Goal: Transaction & Acquisition: Purchase product/service

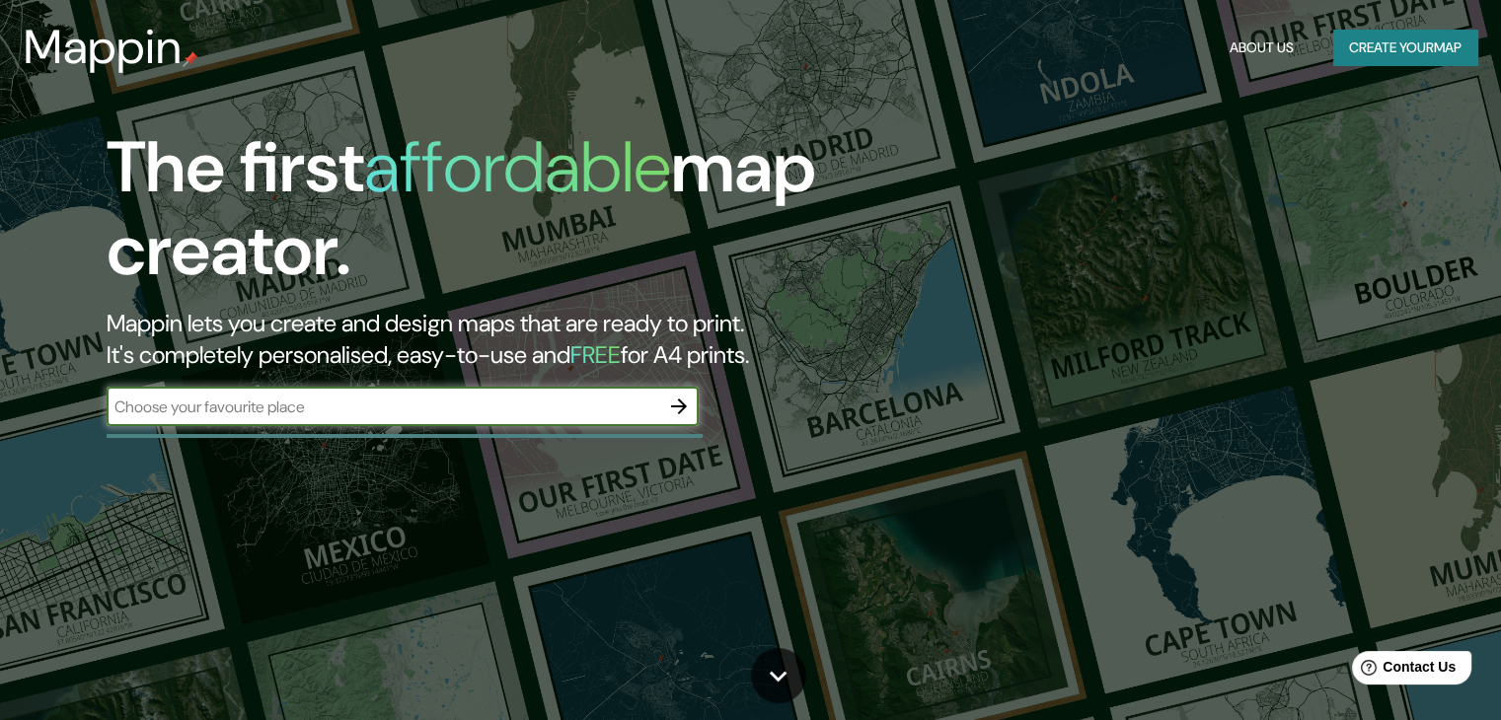
click at [1405, 37] on button "Create your map" at bounding box center [1405, 48] width 144 height 37
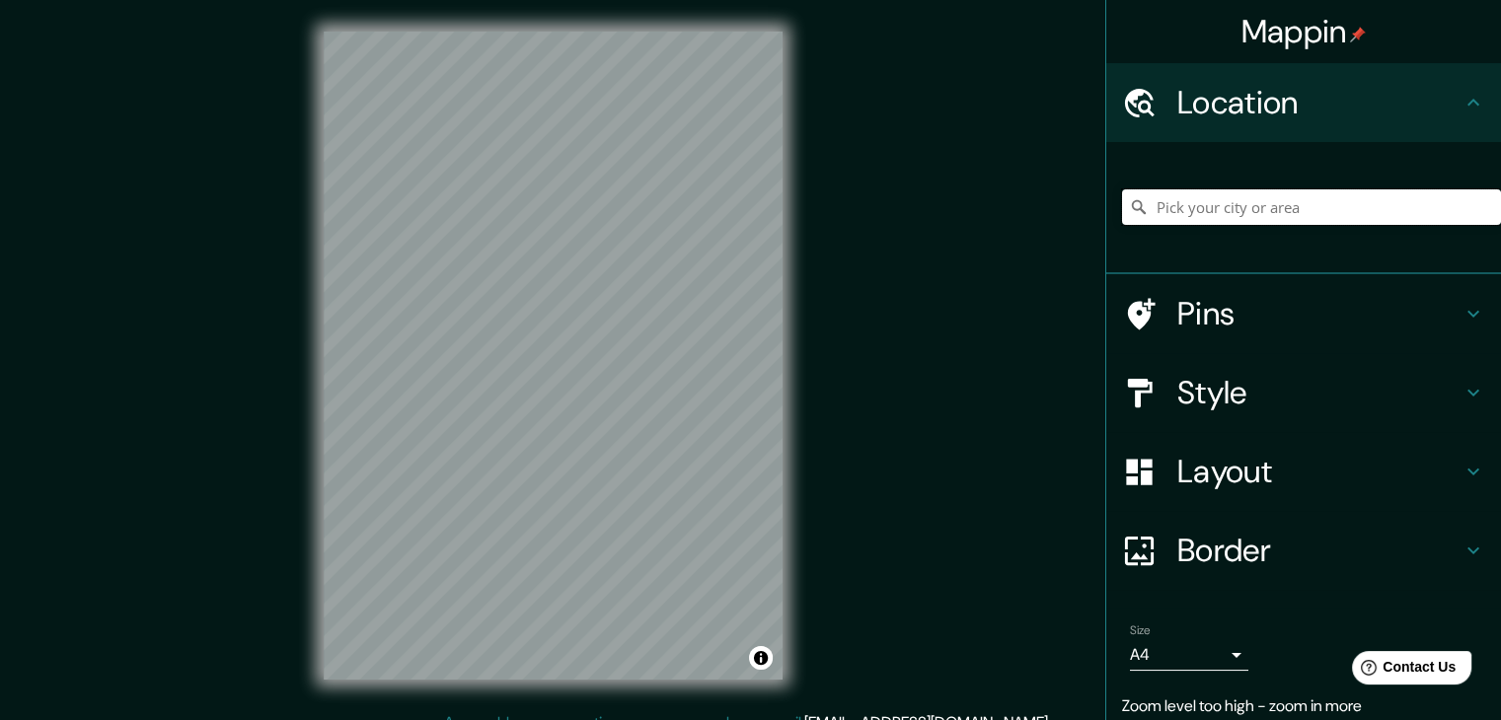
click at [1255, 207] on input "Pick your city or area" at bounding box center [1311, 207] width 379 height 36
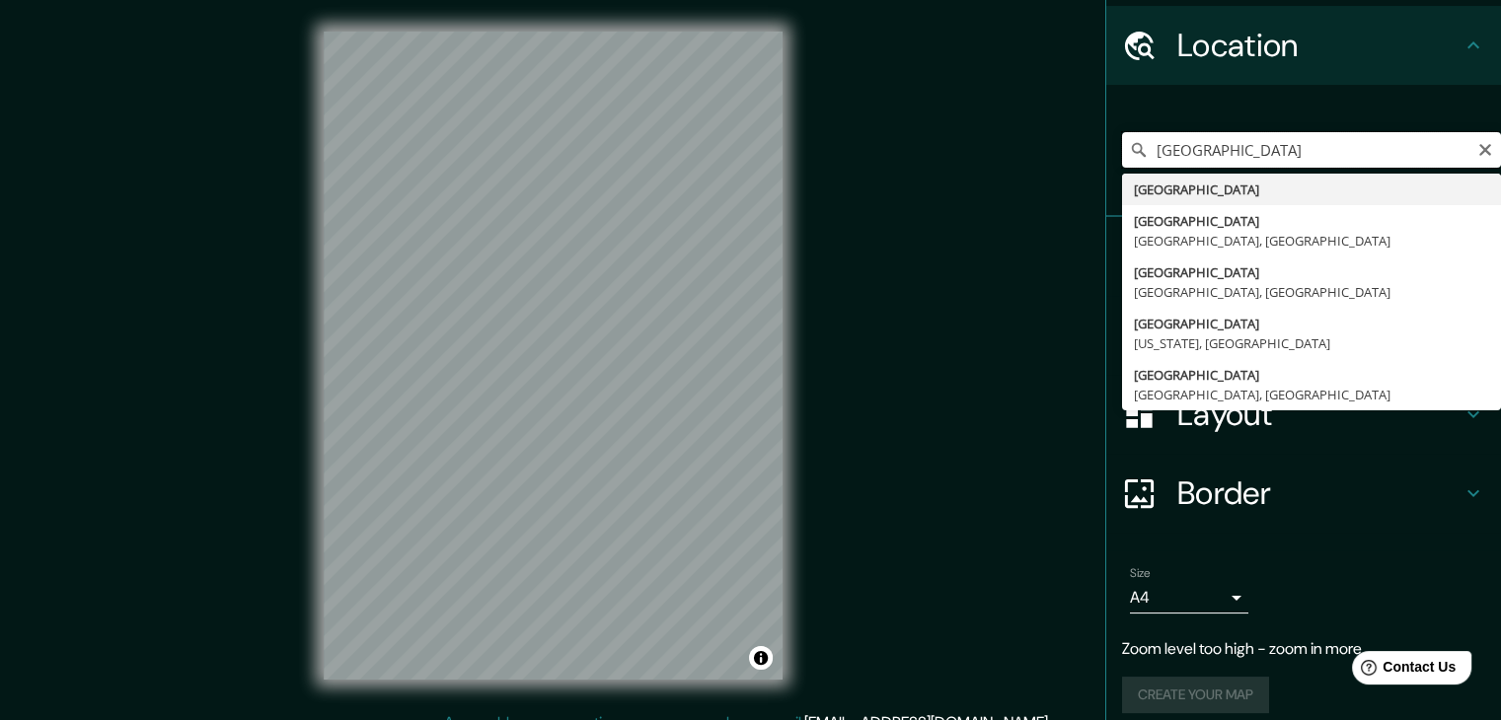
scroll to position [73, 0]
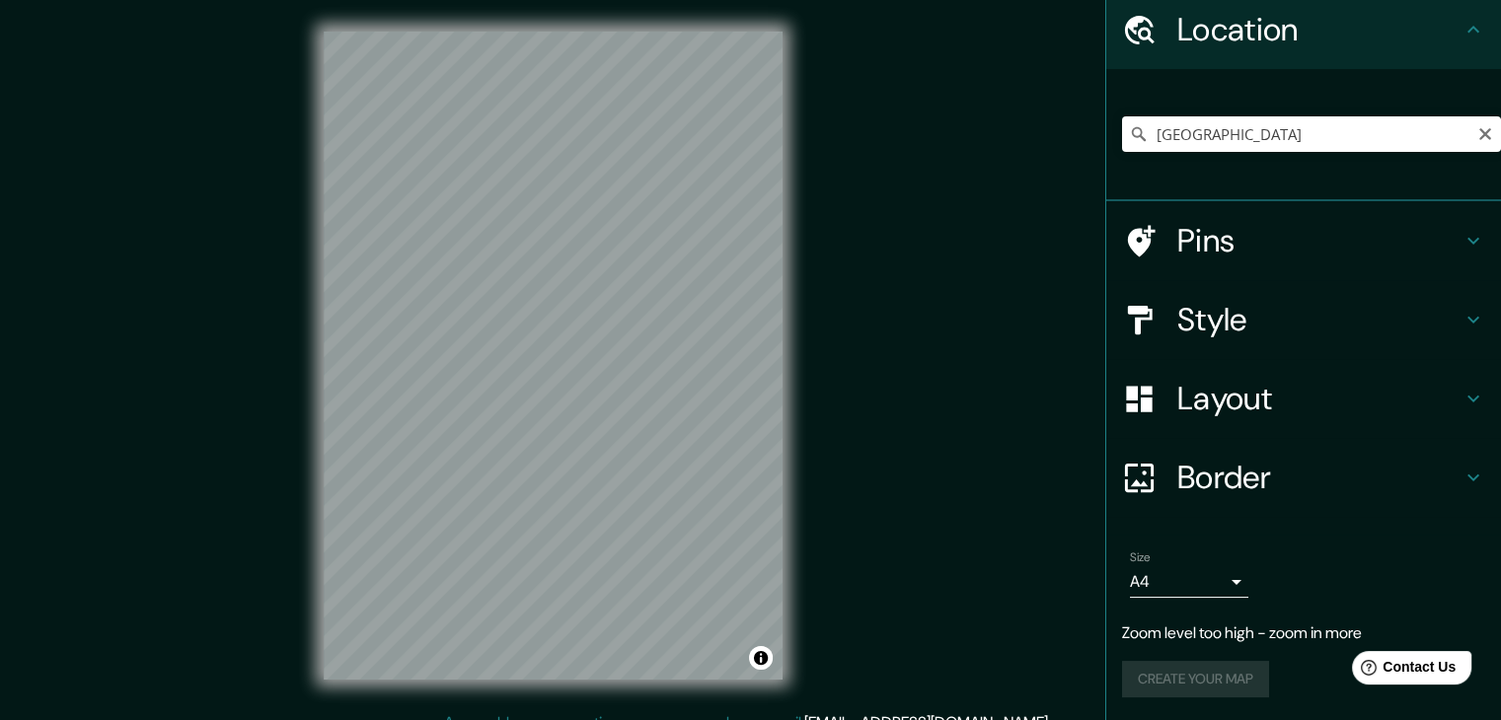
click at [1030, 311] on div "Mappin Location [GEOGRAPHIC_DATA] [GEOGRAPHIC_DATA] [GEOGRAPHIC_DATA] [GEOGRAPH…" at bounding box center [750, 371] width 1501 height 743
click at [1237, 137] on input "[GEOGRAPHIC_DATA]" at bounding box center [1311, 134] width 379 height 36
click at [863, 407] on div "Mappin Location [GEOGRAPHIC_DATA] [GEOGRAPHIC_DATA] [GEOGRAPHIC_DATA] [GEOGRAPH…" at bounding box center [750, 371] width 1501 height 743
click at [1195, 139] on input "[GEOGRAPHIC_DATA]" at bounding box center [1311, 134] width 379 height 36
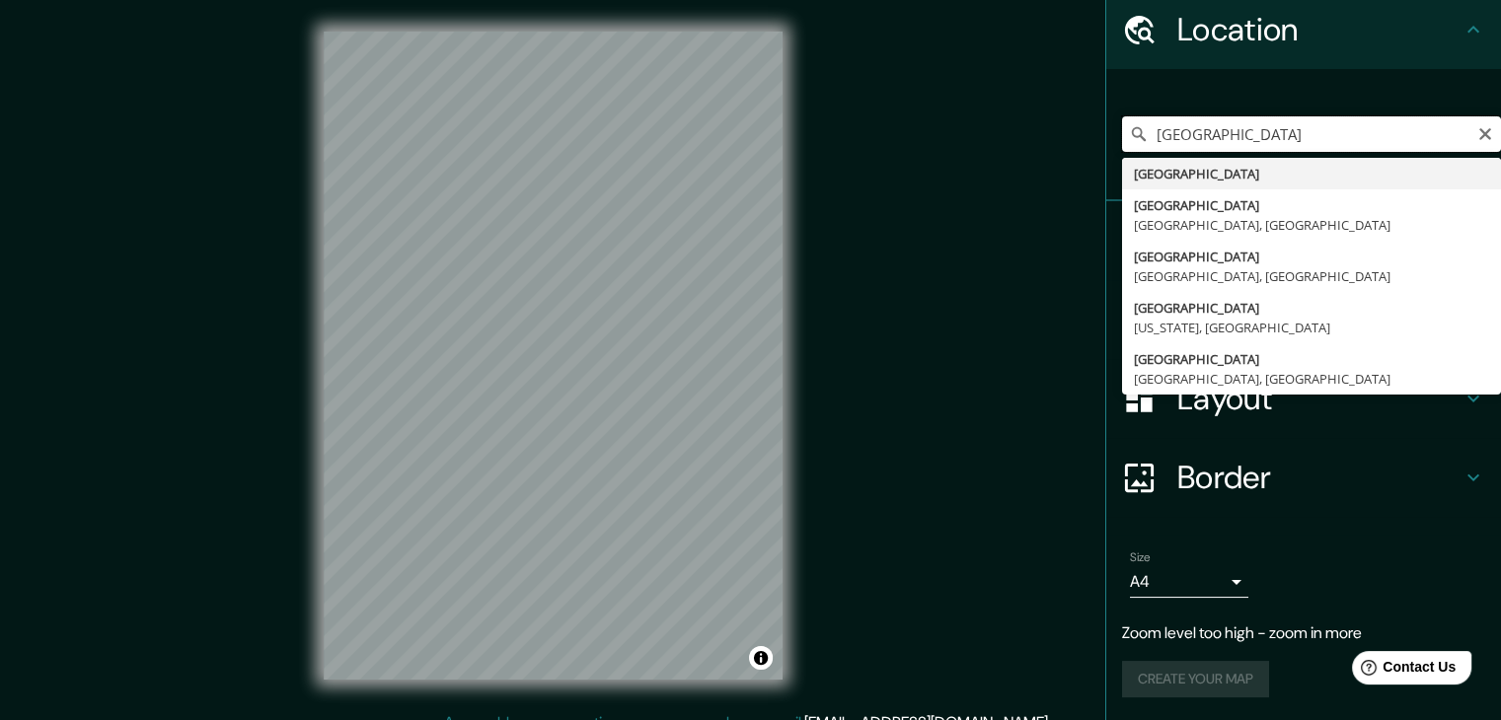
click at [1195, 139] on input "[GEOGRAPHIC_DATA]" at bounding box center [1311, 134] width 379 height 36
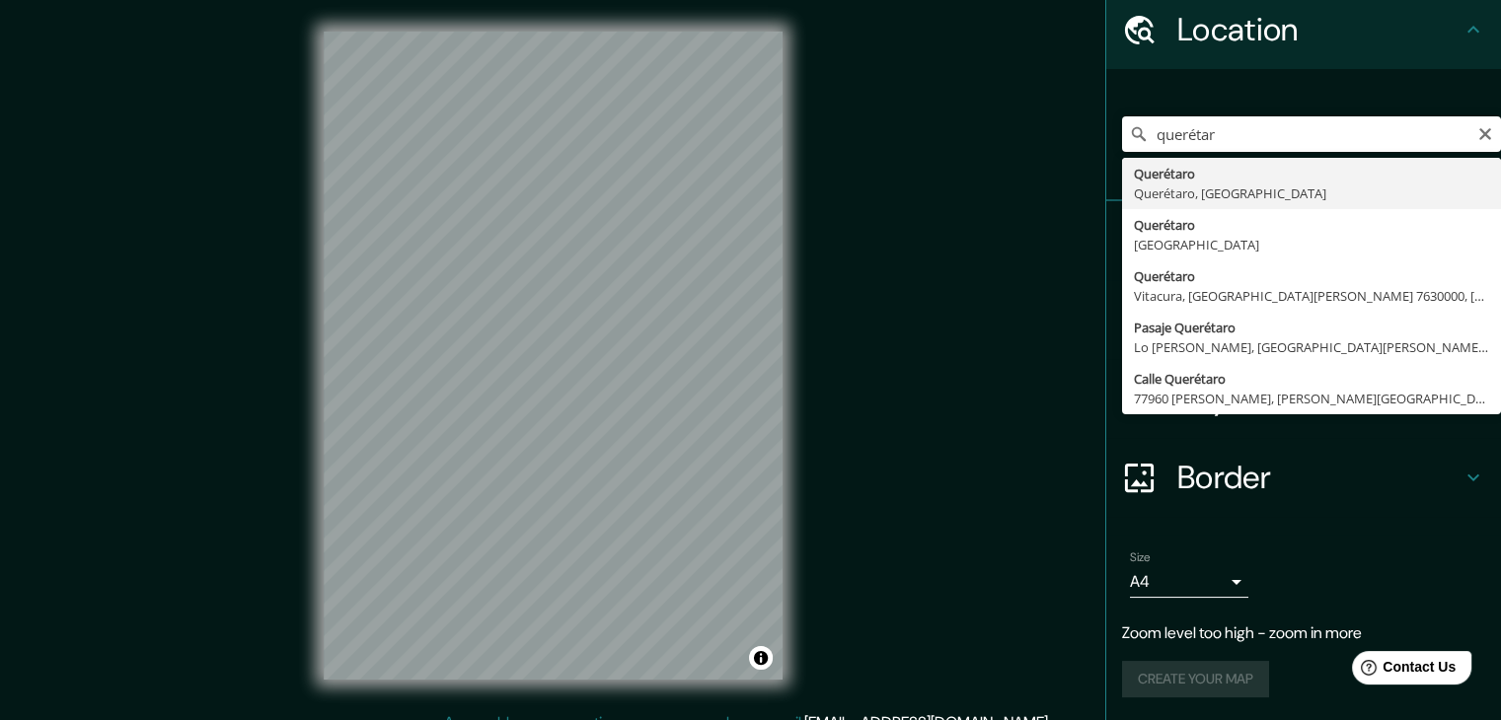
type input "Querétaro, [GEOGRAPHIC_DATA], [GEOGRAPHIC_DATA]"
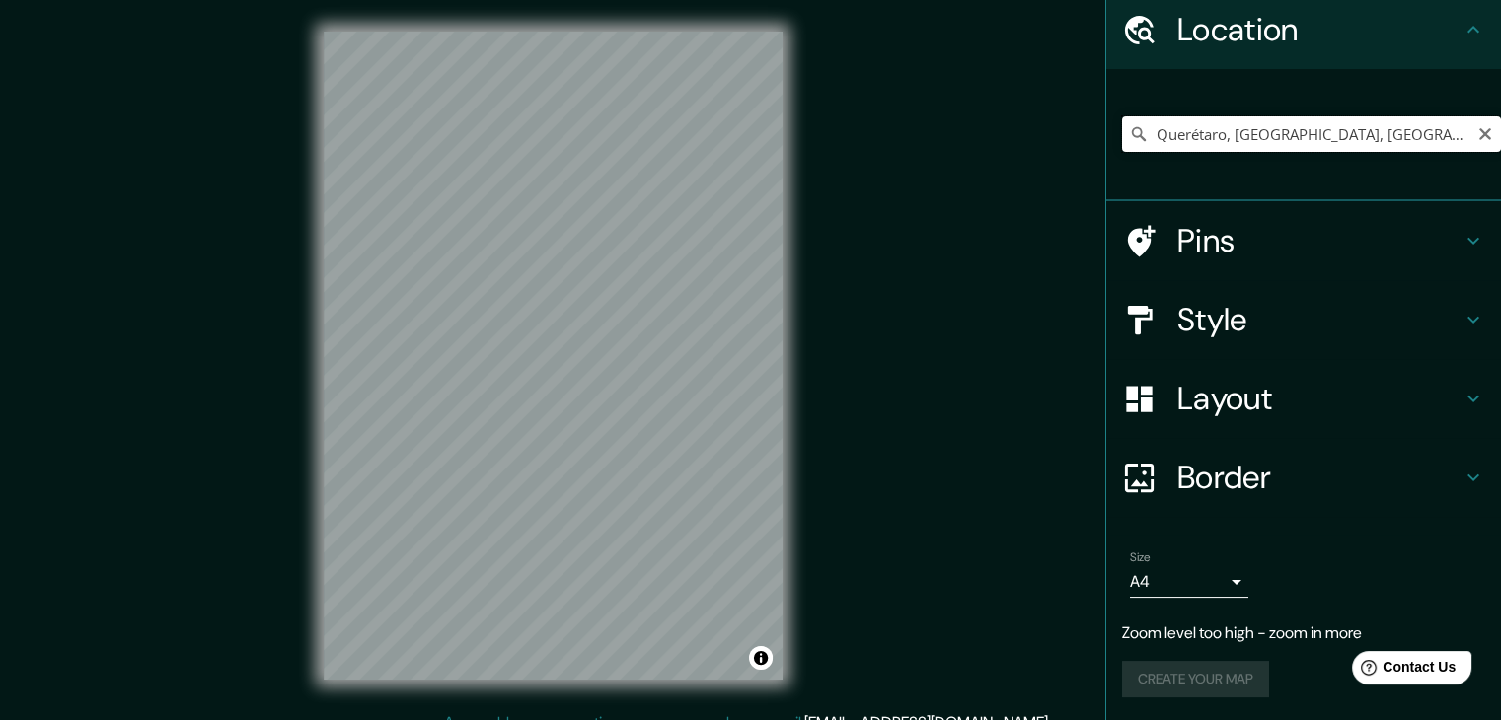
click at [1411, 128] on input "Querétaro, [GEOGRAPHIC_DATA], [GEOGRAPHIC_DATA]" at bounding box center [1311, 134] width 379 height 36
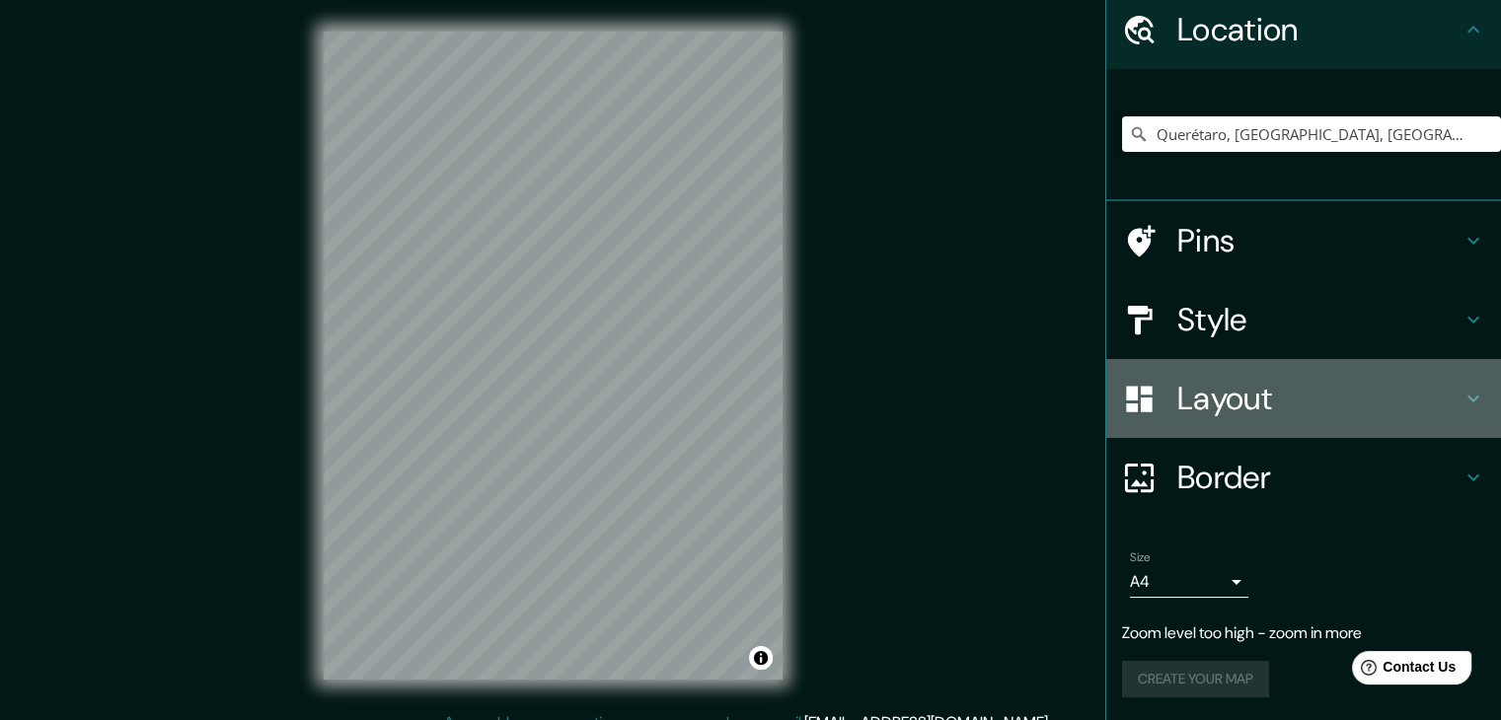
click at [1193, 413] on h4 "Layout" at bounding box center [1319, 398] width 284 height 39
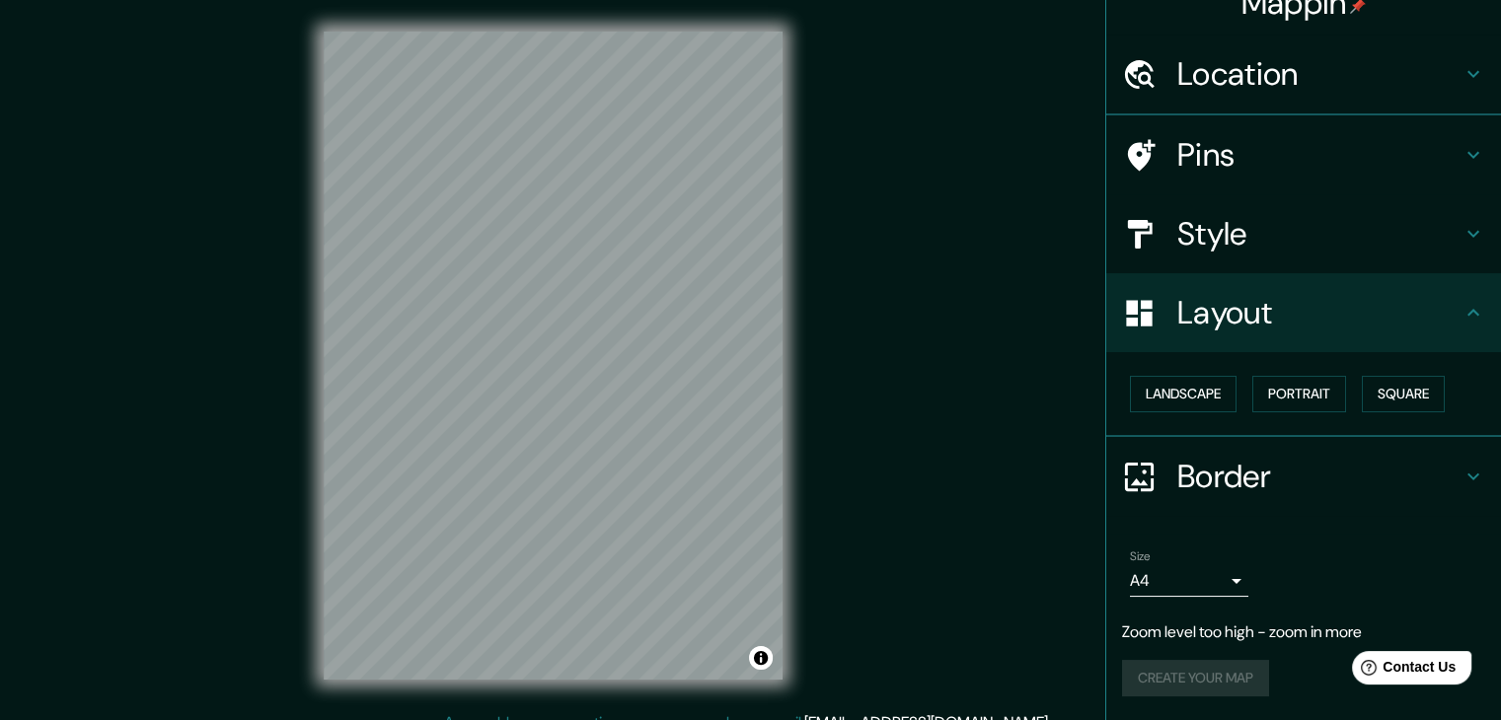
scroll to position [28, 0]
click at [1189, 408] on button "Landscape" at bounding box center [1183, 395] width 107 height 37
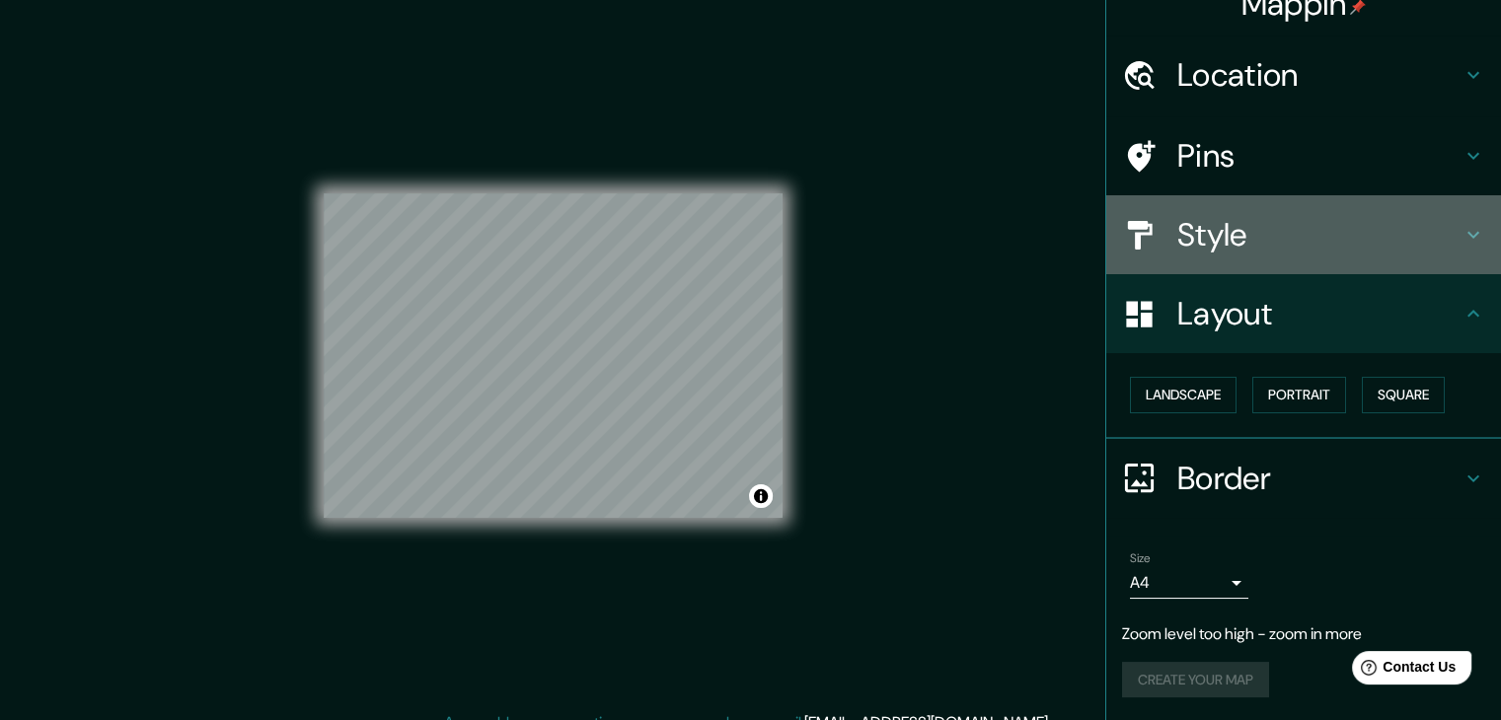
click at [1220, 241] on h4 "Style" at bounding box center [1319, 234] width 284 height 39
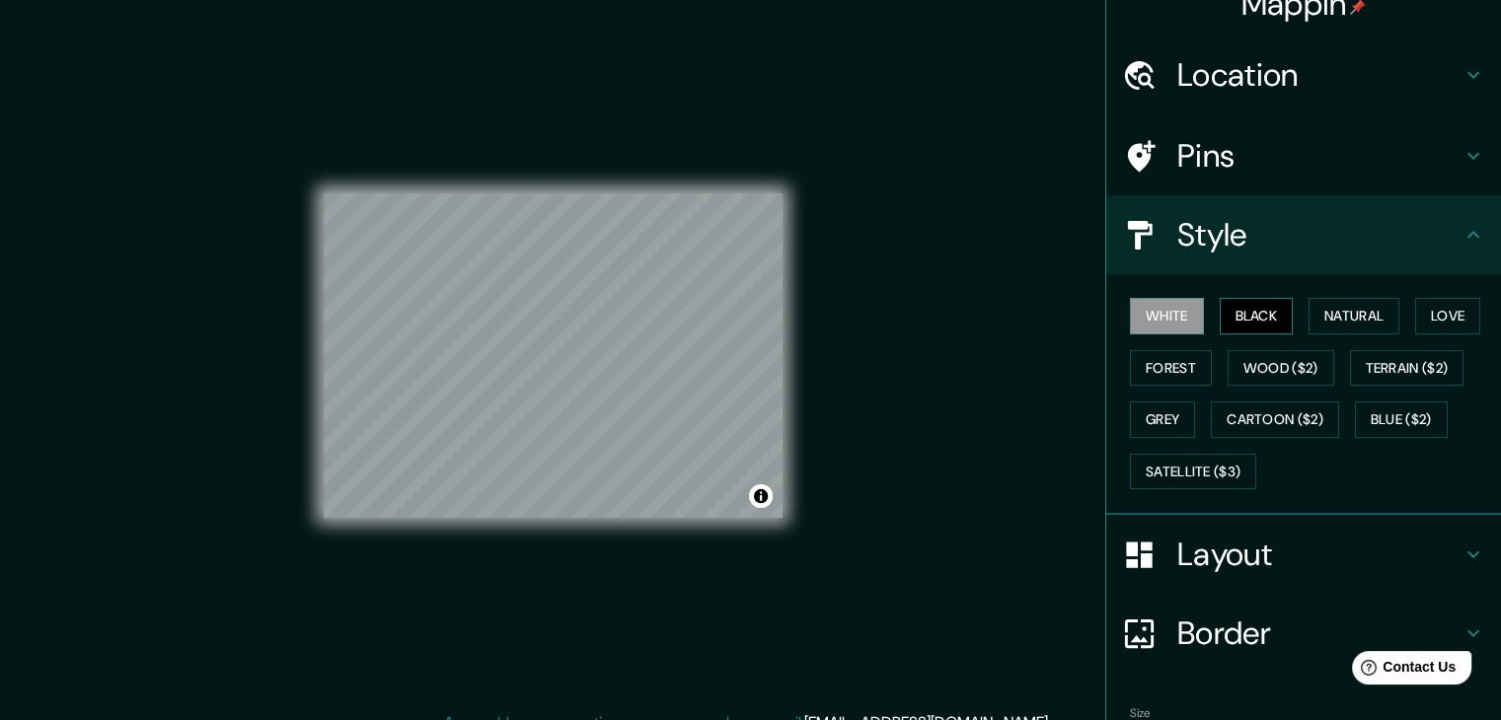
click at [1267, 309] on button "Black" at bounding box center [1257, 316] width 74 height 37
click at [1177, 317] on button "White" at bounding box center [1167, 316] width 74 height 37
click at [1173, 421] on button "Grey" at bounding box center [1162, 420] width 65 height 37
click at [1149, 315] on button "White" at bounding box center [1167, 316] width 74 height 37
click at [1177, 139] on h4 "Pins" at bounding box center [1319, 155] width 284 height 39
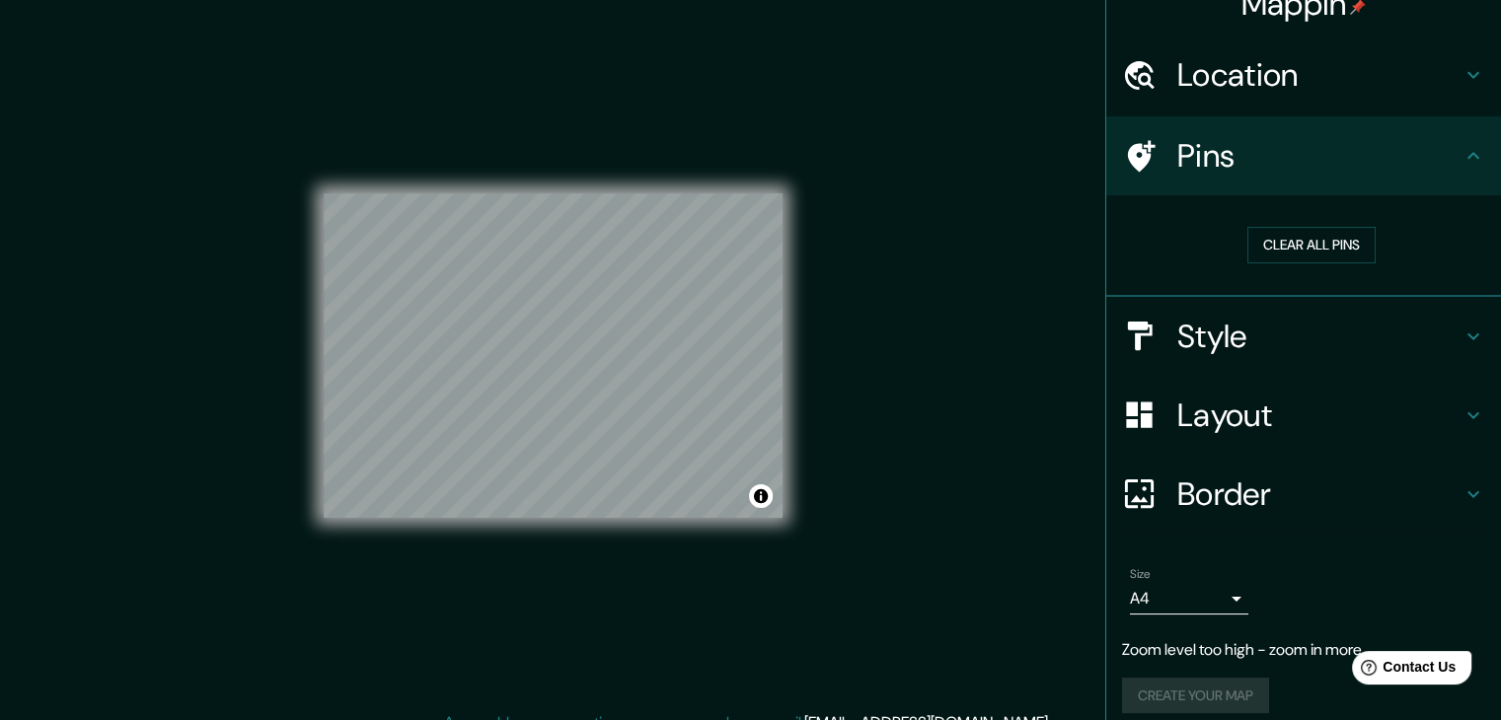
click at [1212, 92] on h4 "Location" at bounding box center [1319, 74] width 284 height 39
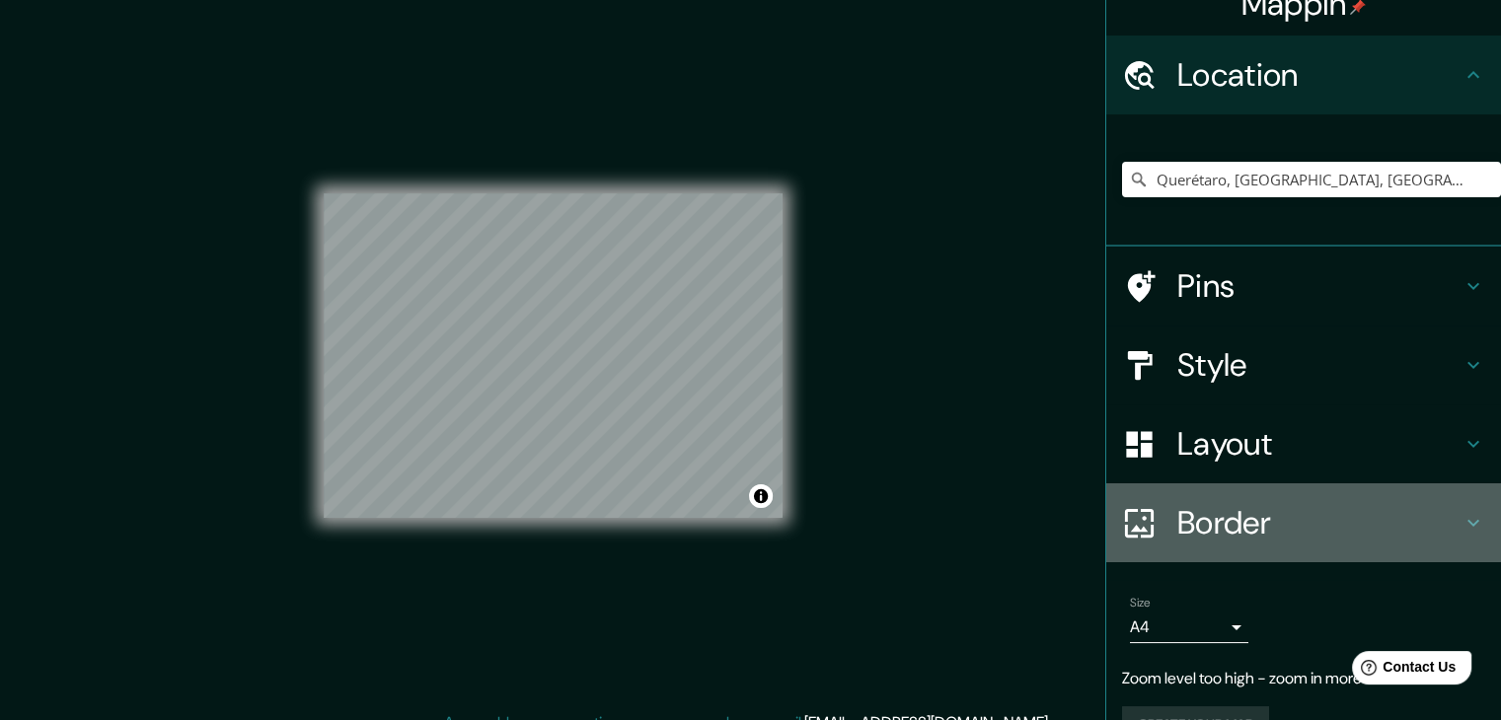
click at [1226, 516] on h4 "Border" at bounding box center [1319, 522] width 284 height 39
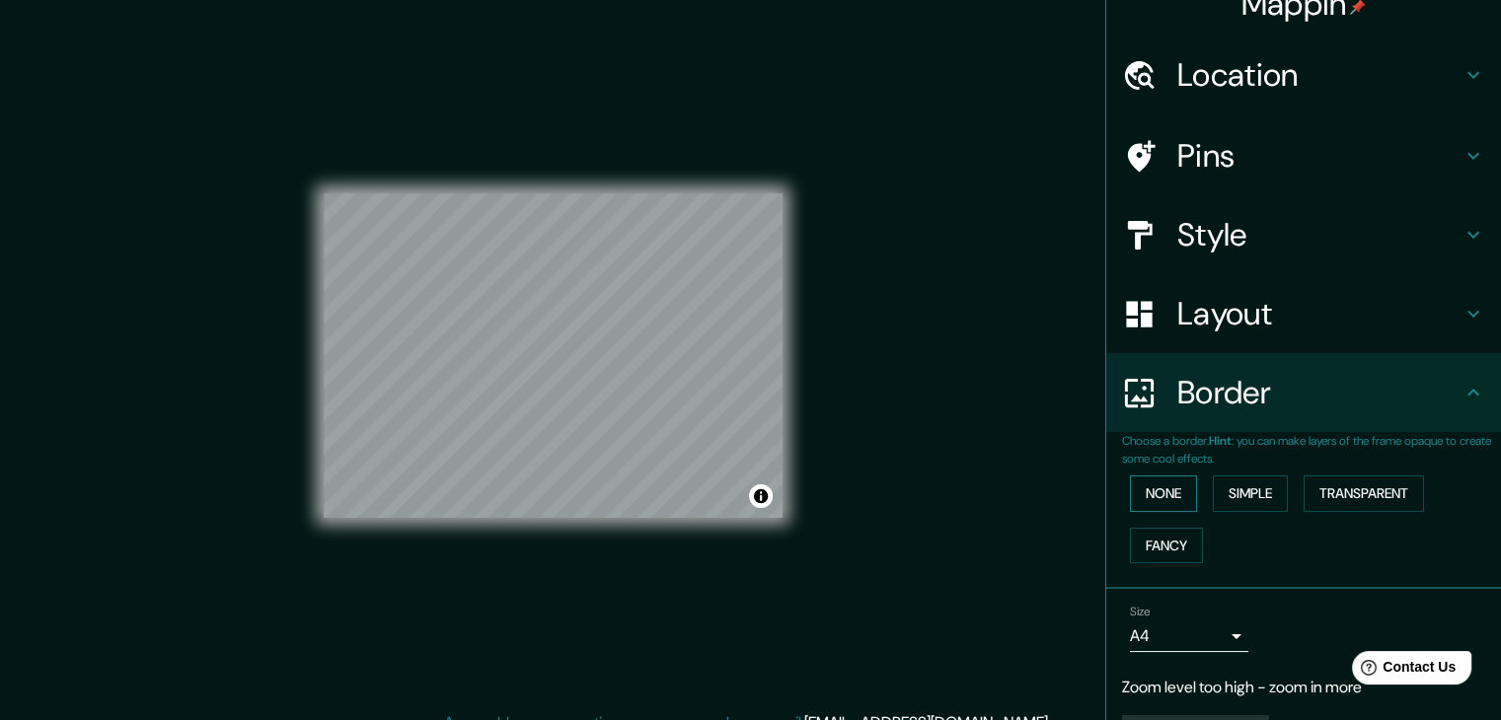
click at [1159, 494] on button "None" at bounding box center [1163, 494] width 67 height 37
click at [1157, 551] on button "Fancy" at bounding box center [1166, 546] width 73 height 37
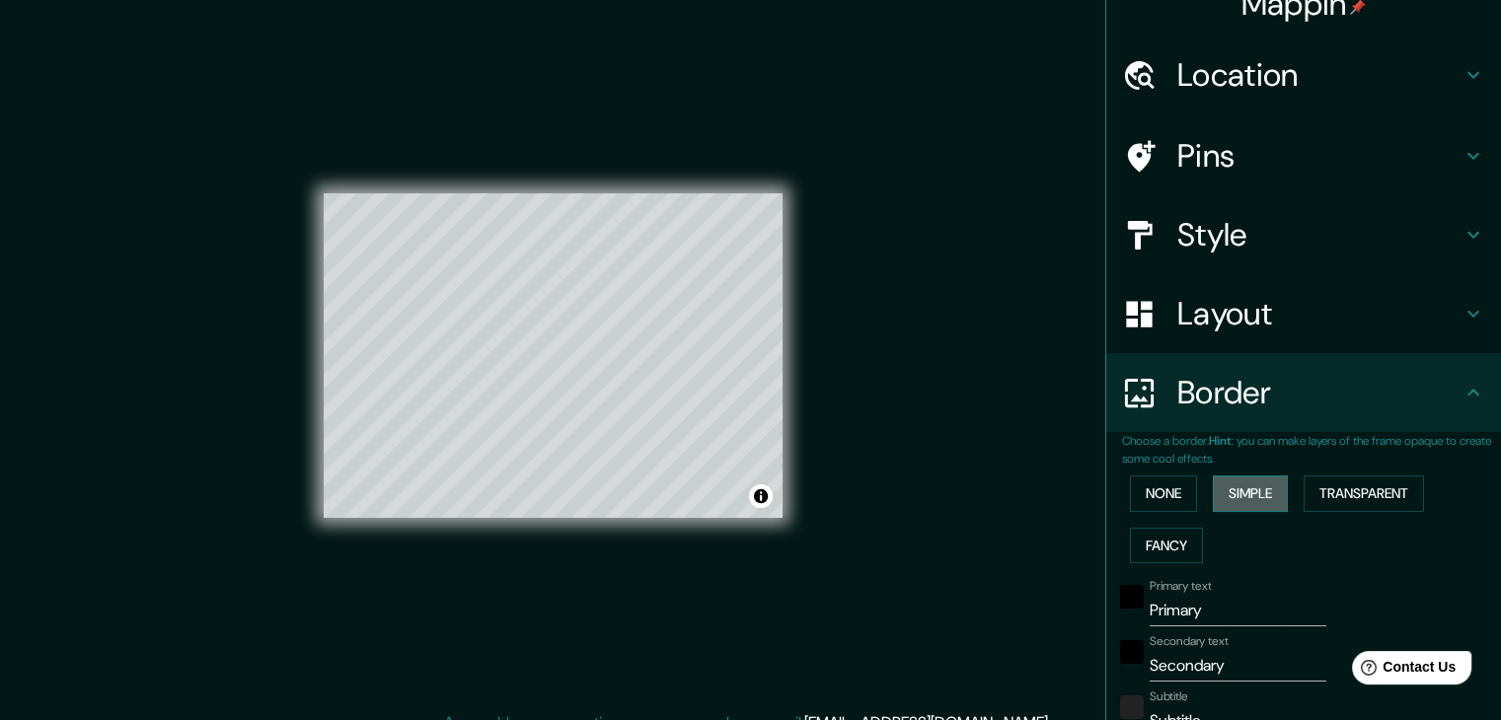
click at [1236, 492] on button "Simple" at bounding box center [1250, 494] width 75 height 37
click at [1156, 491] on button "None" at bounding box center [1163, 494] width 67 height 37
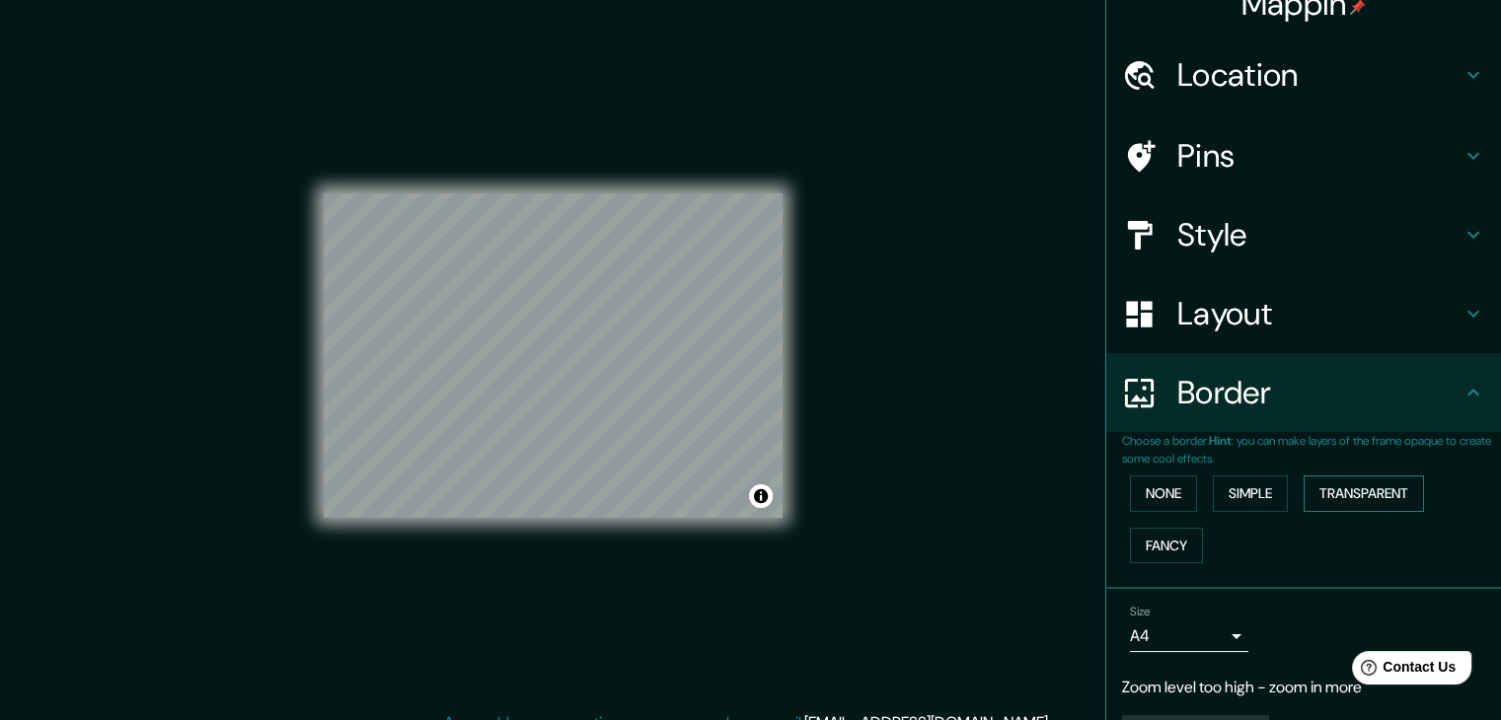
click at [1335, 498] on button "Transparent" at bounding box center [1364, 494] width 120 height 37
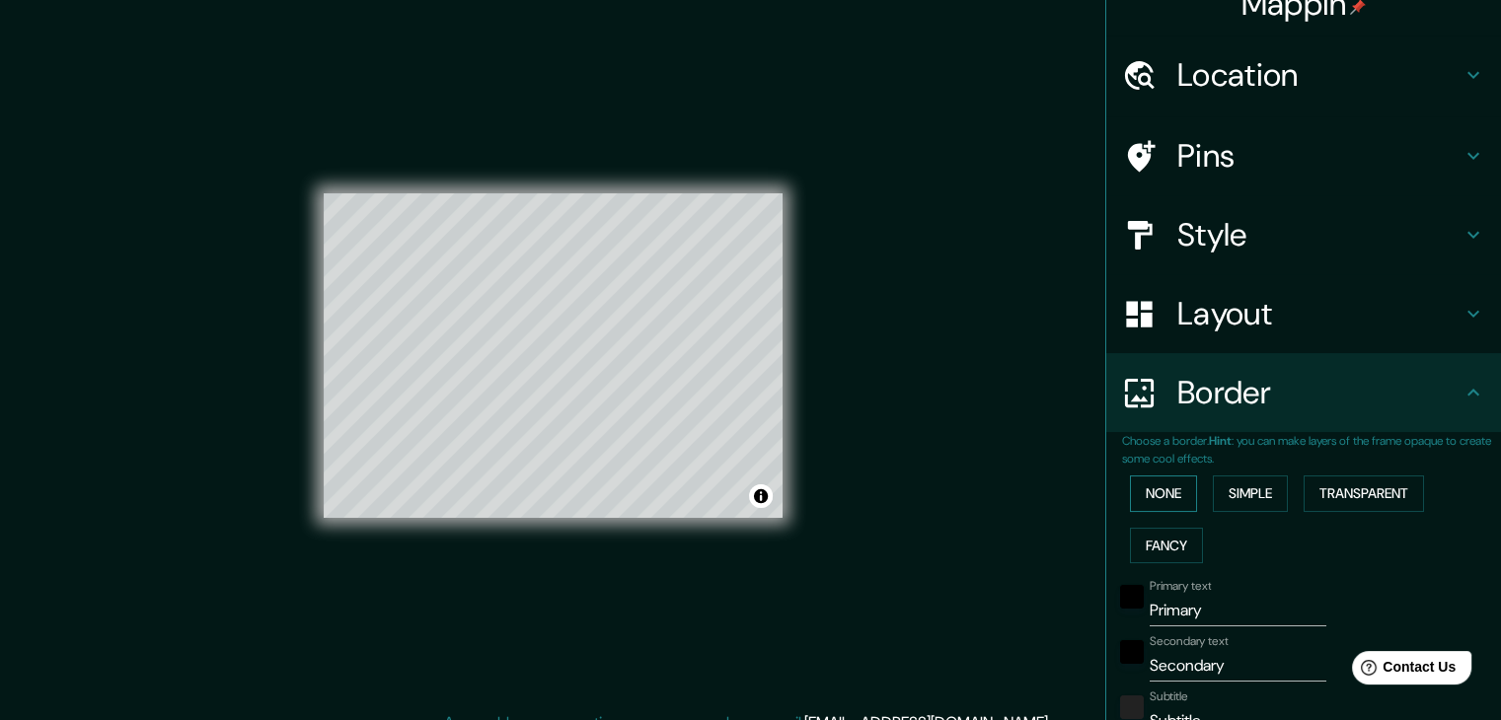
click at [1147, 496] on button "None" at bounding box center [1163, 494] width 67 height 37
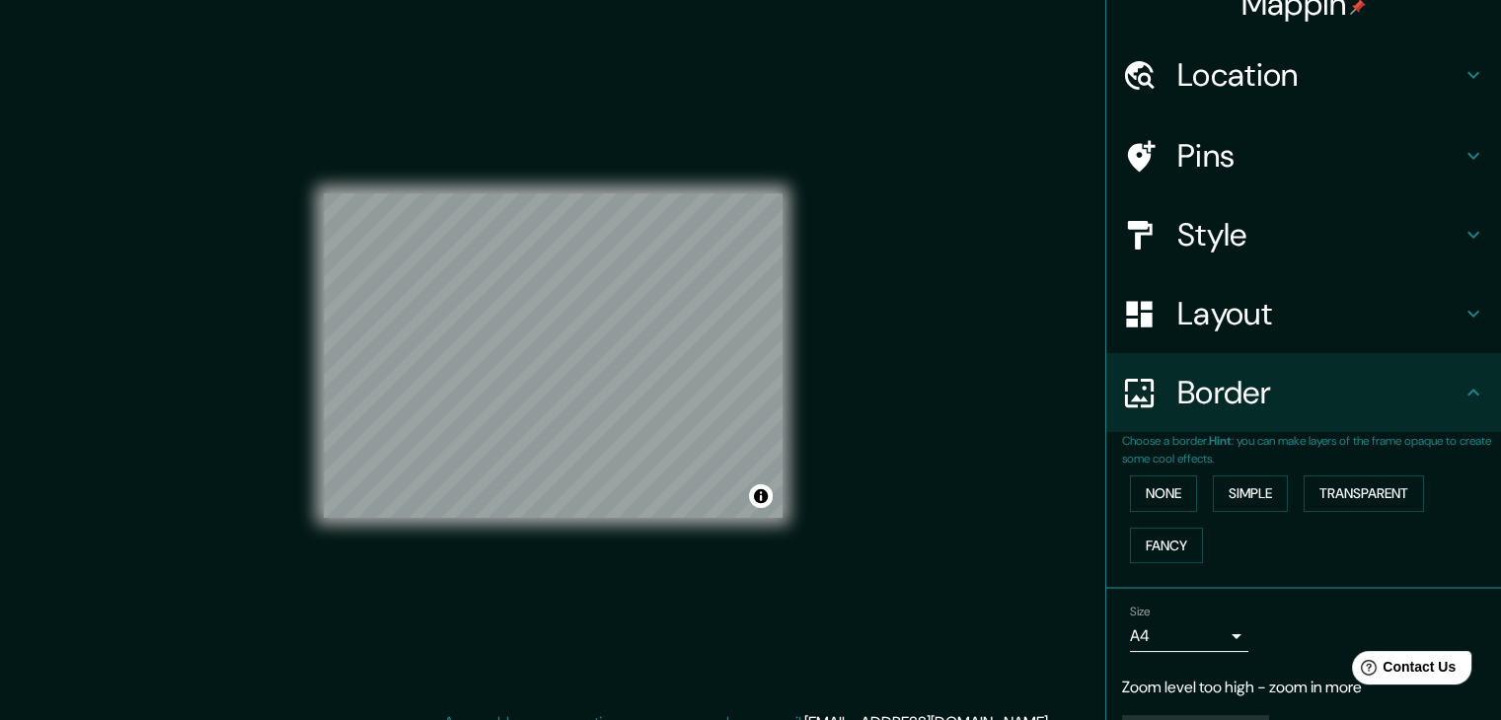
click at [1193, 394] on h4 "Border" at bounding box center [1319, 392] width 284 height 39
click at [1192, 329] on h4 "Layout" at bounding box center [1319, 313] width 284 height 39
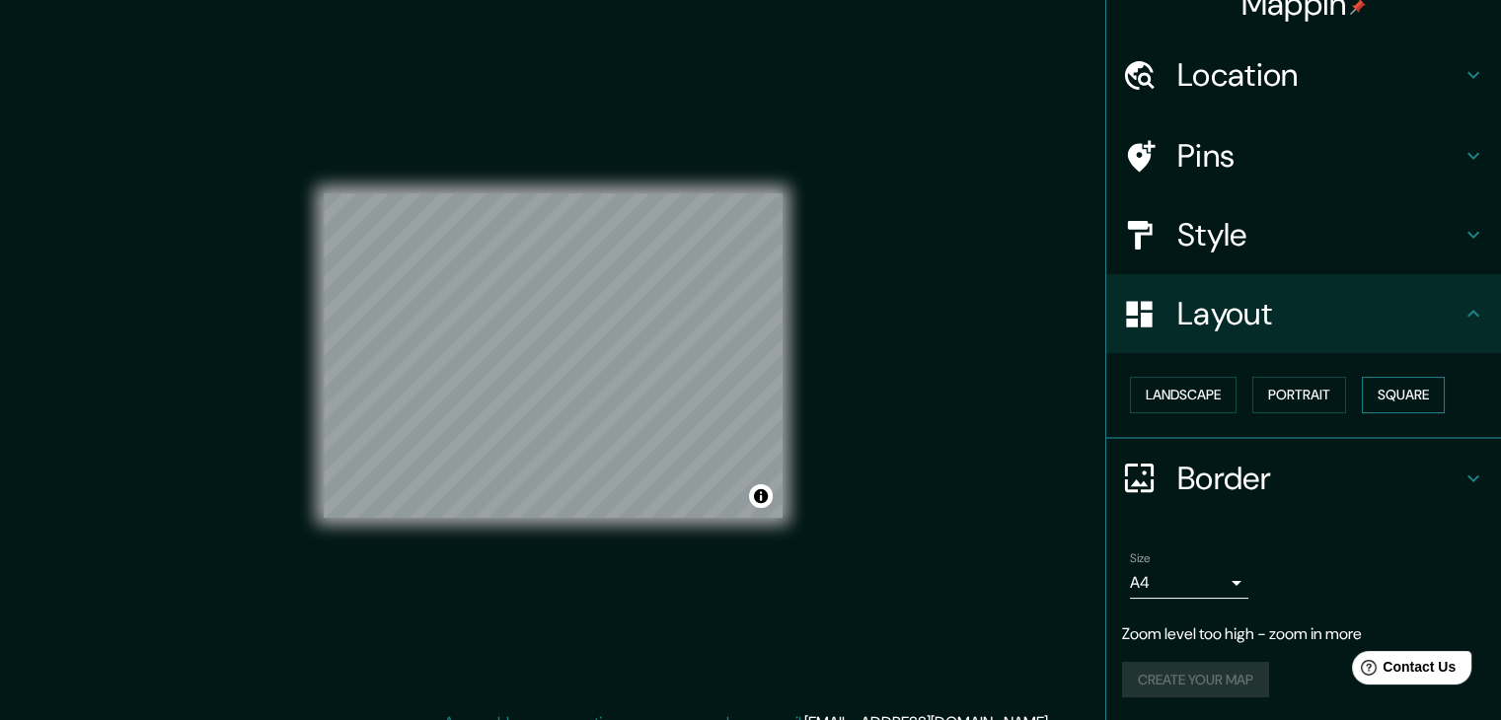
click at [1362, 396] on button "Square" at bounding box center [1403, 395] width 83 height 37
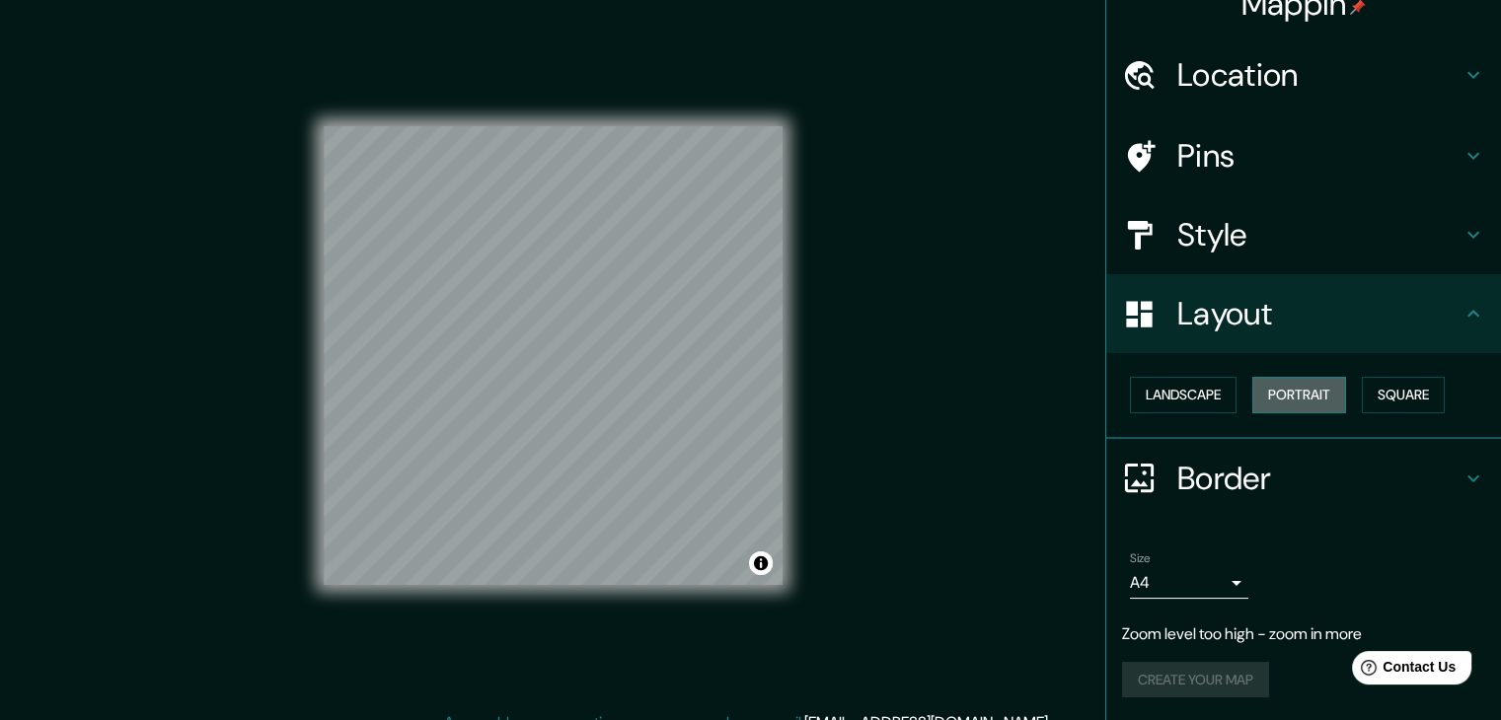
click at [1308, 392] on button "Portrait" at bounding box center [1299, 395] width 94 height 37
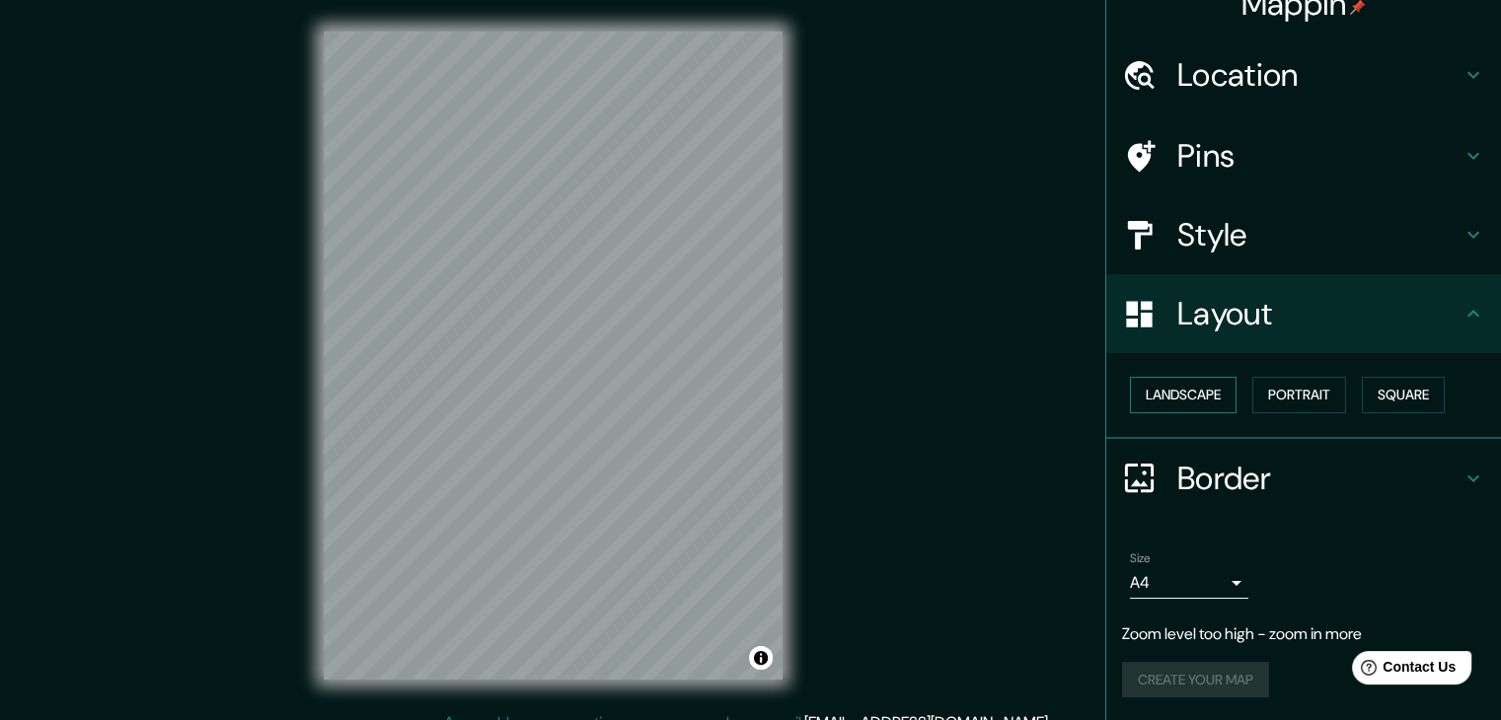
click at [1218, 392] on button "Landscape" at bounding box center [1183, 395] width 107 height 37
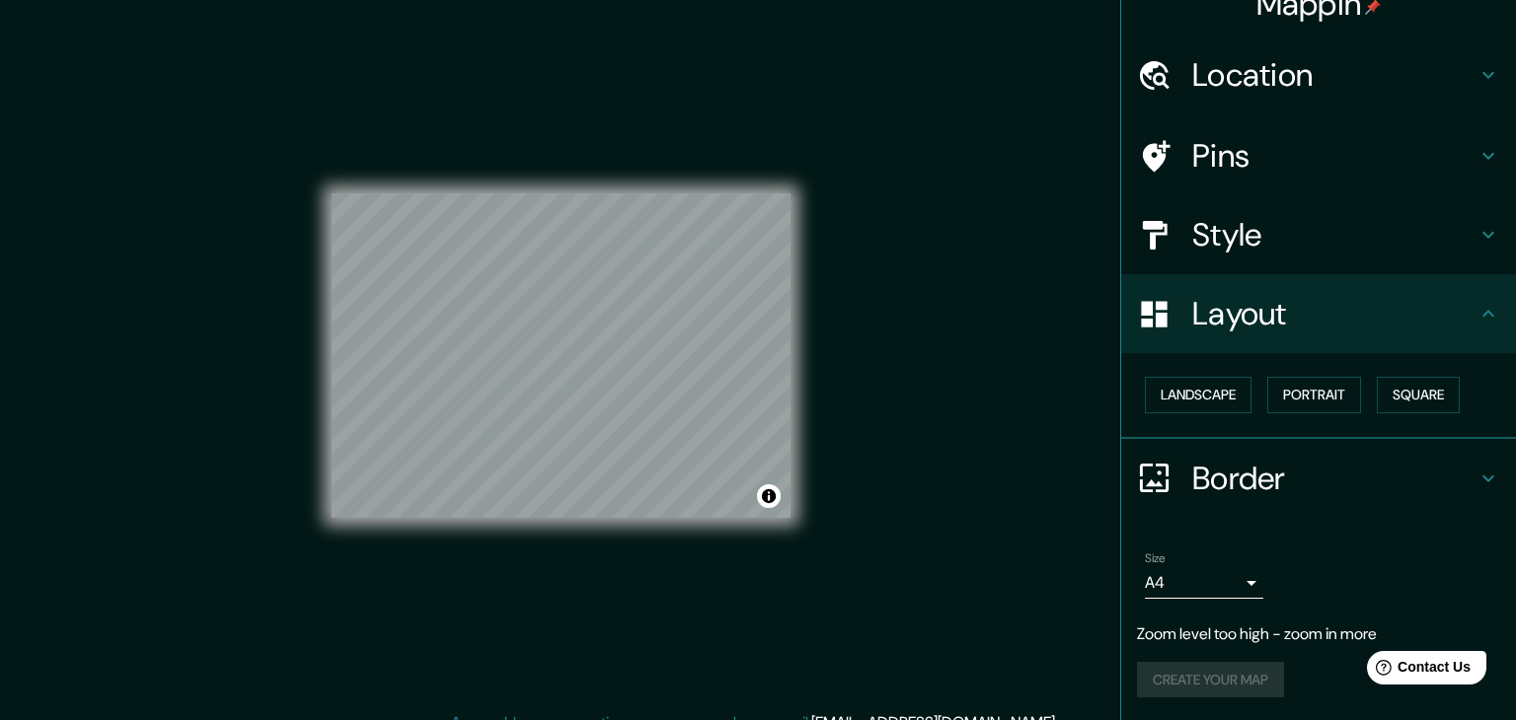
click at [1224, 577] on body "Mappin Location [GEOGRAPHIC_DATA], [GEOGRAPHIC_DATA], [GEOGRAPHIC_DATA] Pins St…" at bounding box center [758, 360] width 1516 height 720
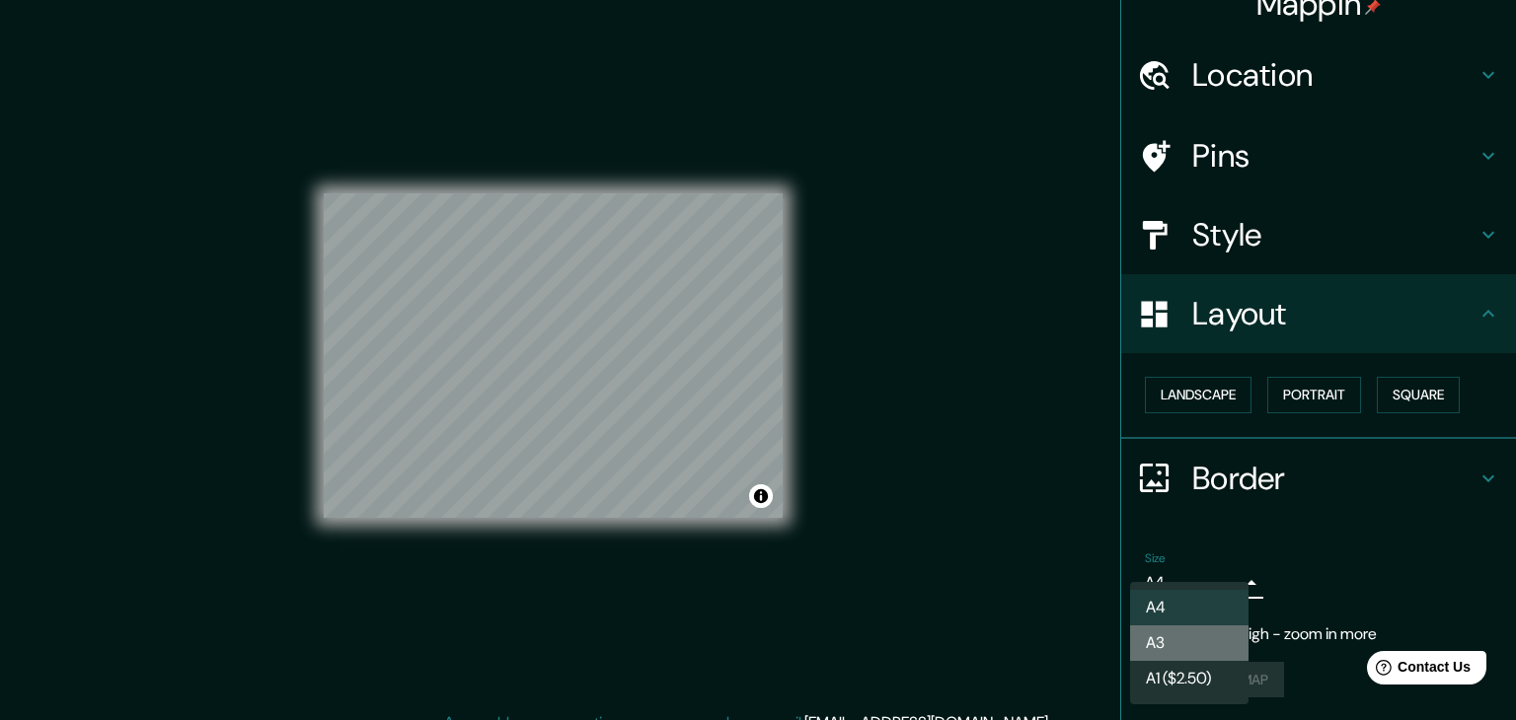
click at [1207, 640] on li "A3" at bounding box center [1189, 644] width 118 height 36
click at [1205, 579] on body "Mappin Location [GEOGRAPHIC_DATA], [GEOGRAPHIC_DATA], [GEOGRAPHIC_DATA] Pins St…" at bounding box center [758, 360] width 1516 height 720
click at [1178, 599] on li "A4" at bounding box center [1189, 608] width 118 height 36
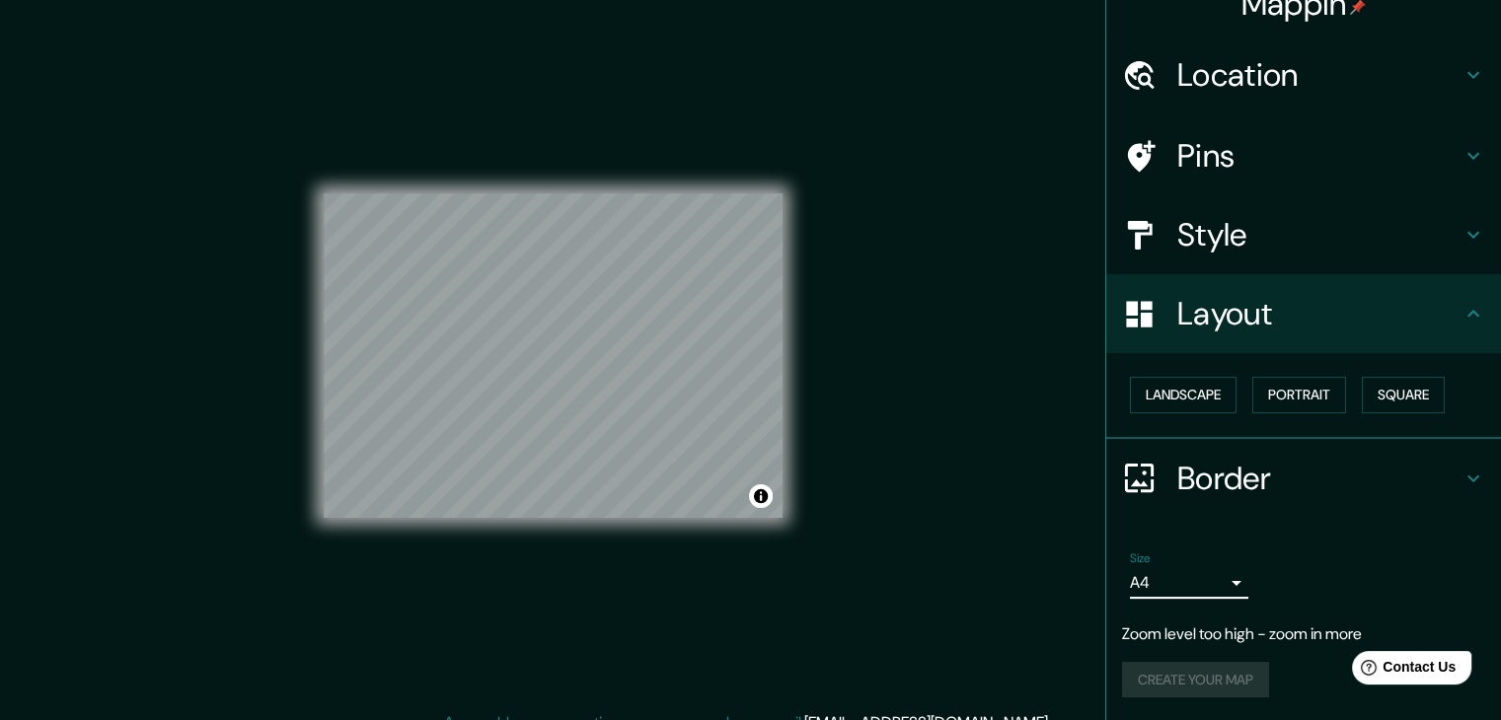
click at [1190, 584] on body "Mappin Location [GEOGRAPHIC_DATA], [GEOGRAPHIC_DATA], [GEOGRAPHIC_DATA] Pins St…" at bounding box center [750, 360] width 1501 height 720
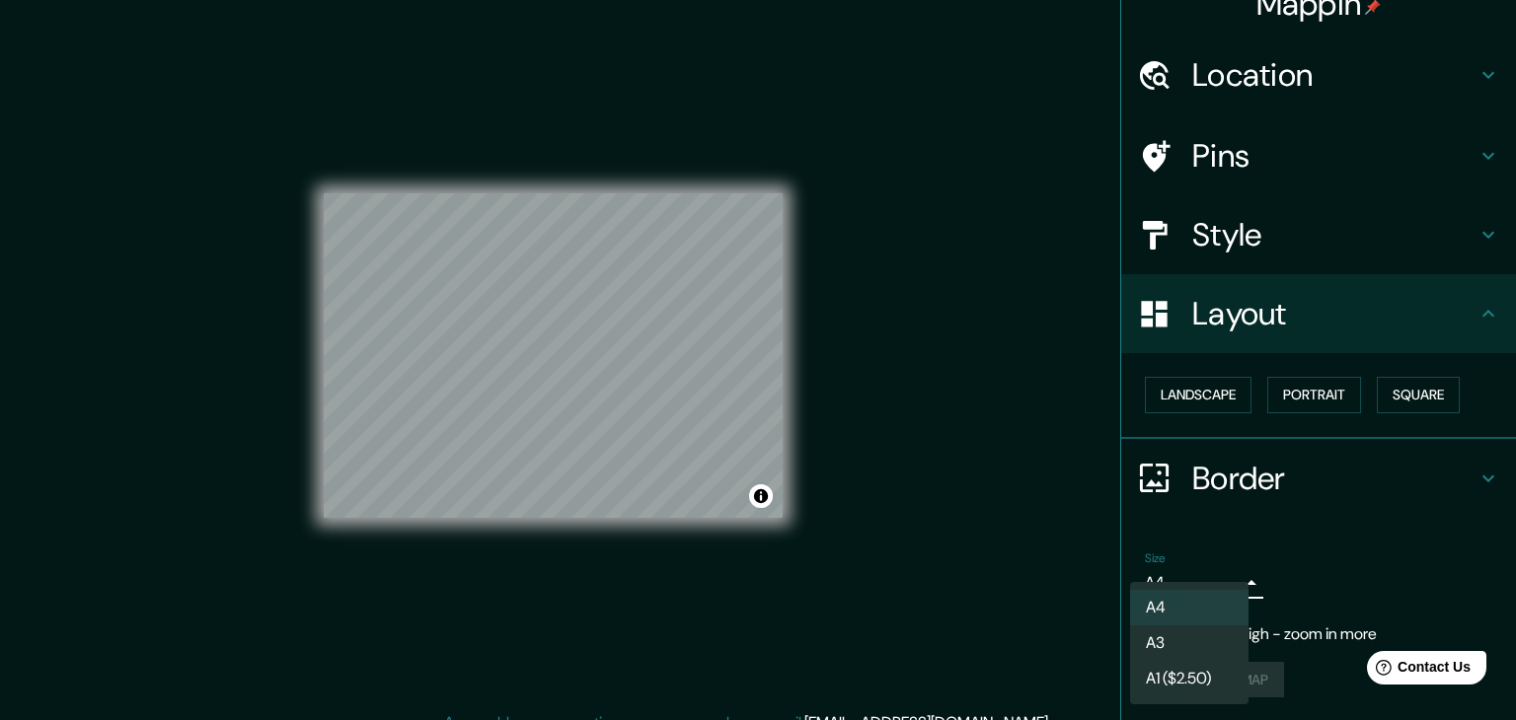
click at [1199, 667] on li "A1 ($2.50)" at bounding box center [1189, 679] width 118 height 36
click at [1185, 585] on body "Mappin Location [GEOGRAPHIC_DATA], [GEOGRAPHIC_DATA], [GEOGRAPHIC_DATA] Pins St…" at bounding box center [758, 360] width 1516 height 720
click at [1174, 616] on li "A4" at bounding box center [1189, 608] width 118 height 36
type input "single"
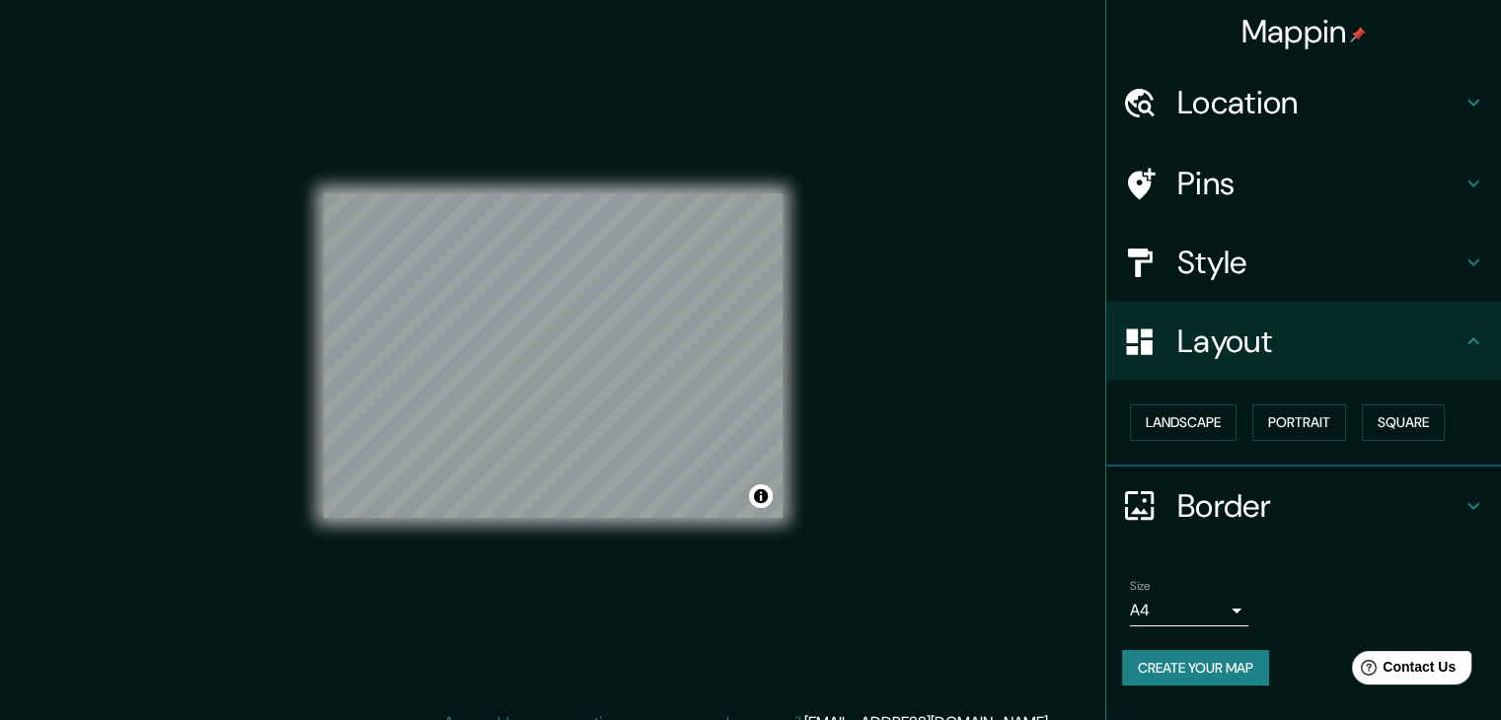
scroll to position [0, 0]
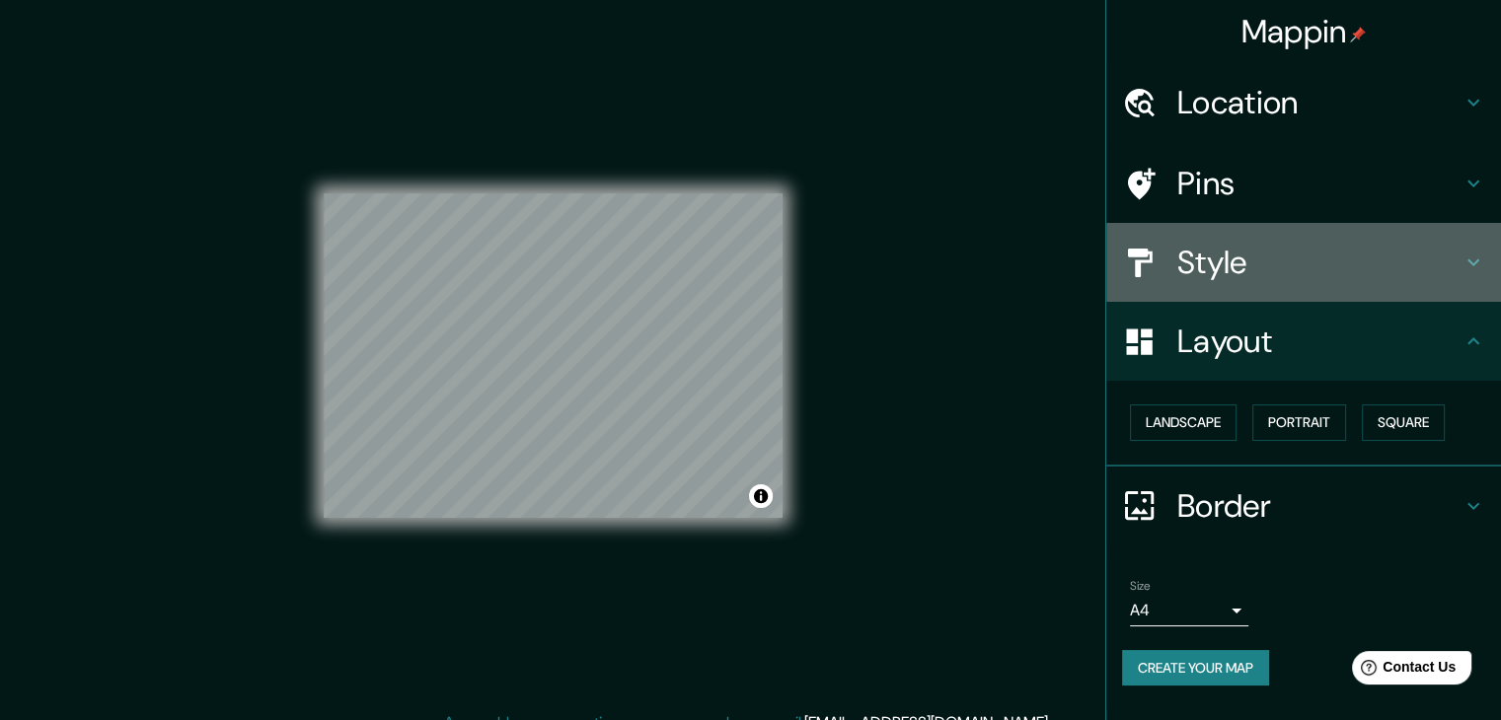
click at [1216, 258] on h4 "Style" at bounding box center [1319, 262] width 284 height 39
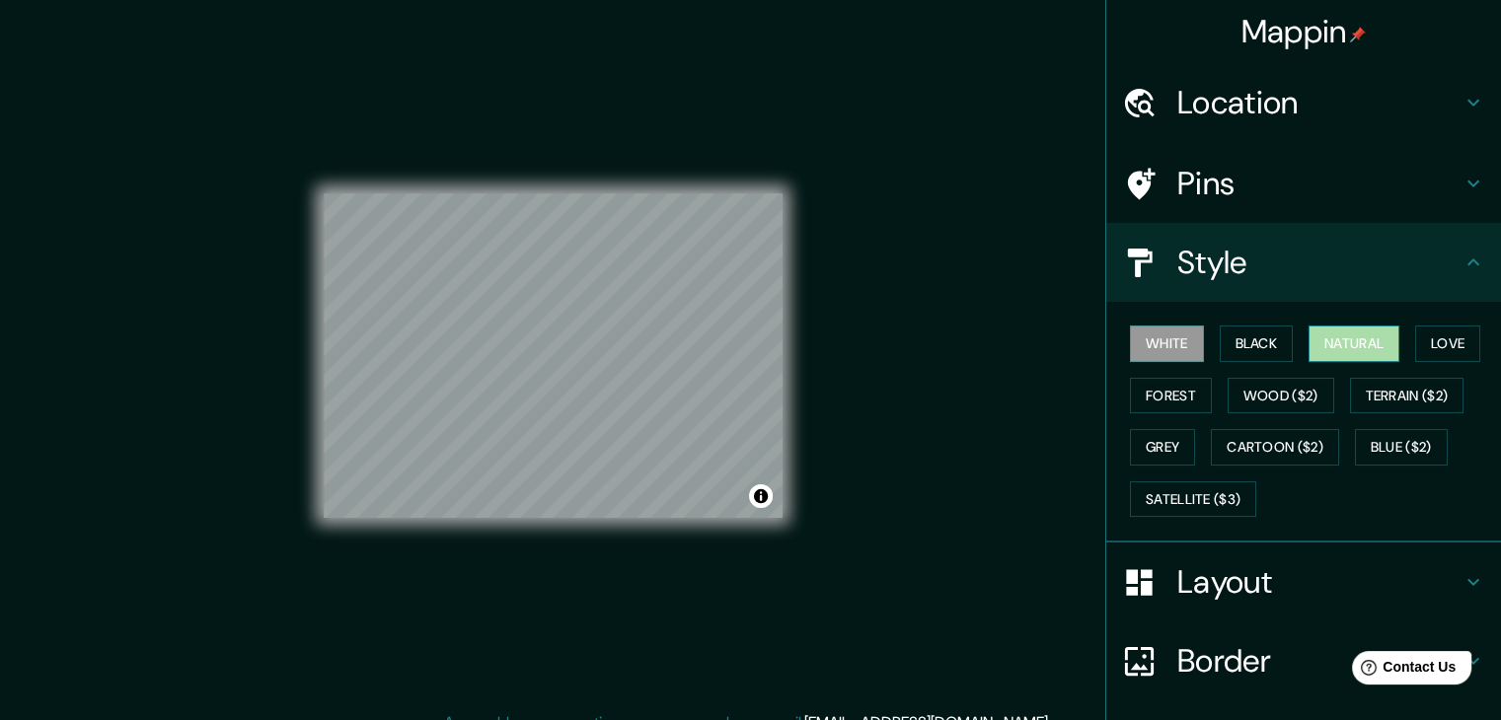
click at [1338, 344] on button "Natural" at bounding box center [1354, 344] width 91 height 37
click at [1152, 346] on button "White" at bounding box center [1167, 344] width 74 height 37
click at [1196, 565] on h4 "Layout" at bounding box center [1319, 581] width 284 height 39
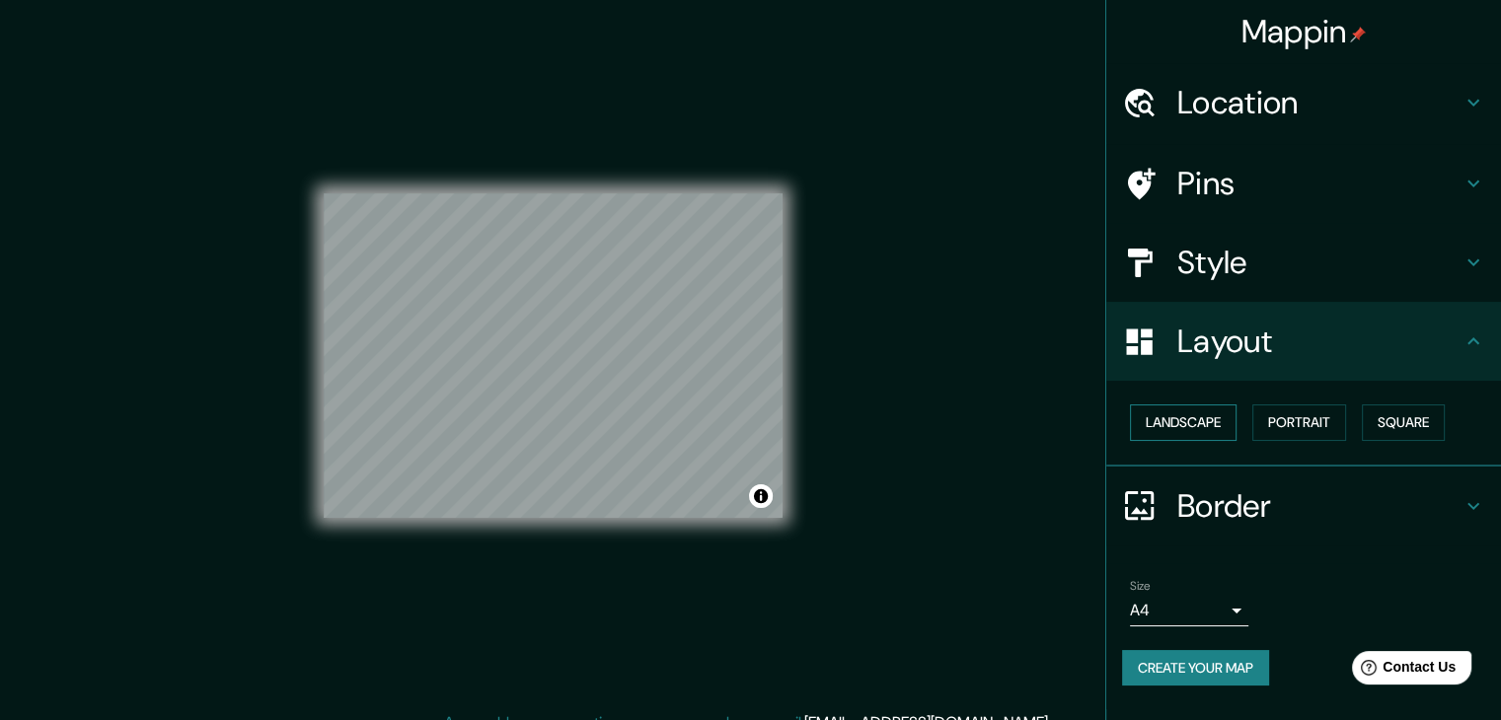
click at [1189, 419] on button "Landscape" at bounding box center [1183, 423] width 107 height 37
click at [1300, 419] on button "Portrait" at bounding box center [1299, 423] width 94 height 37
